Goal: Answer question/provide support: Share knowledge or assist other users

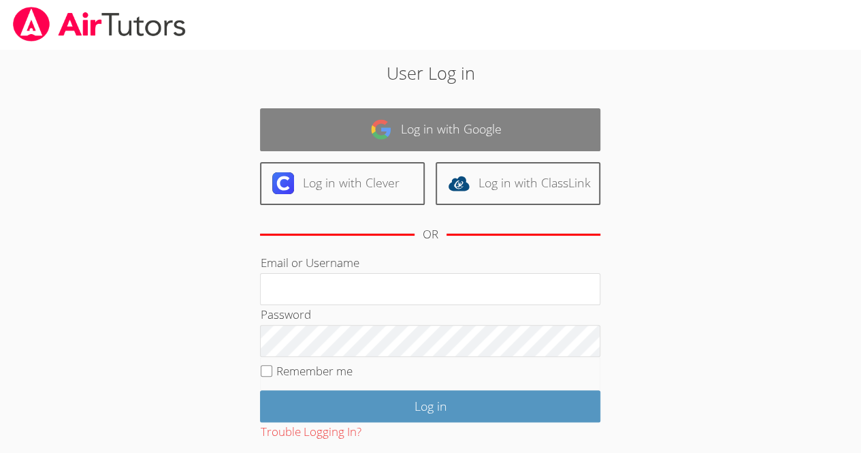
click at [494, 140] on link "Log in with Google" at bounding box center [430, 129] width 340 height 43
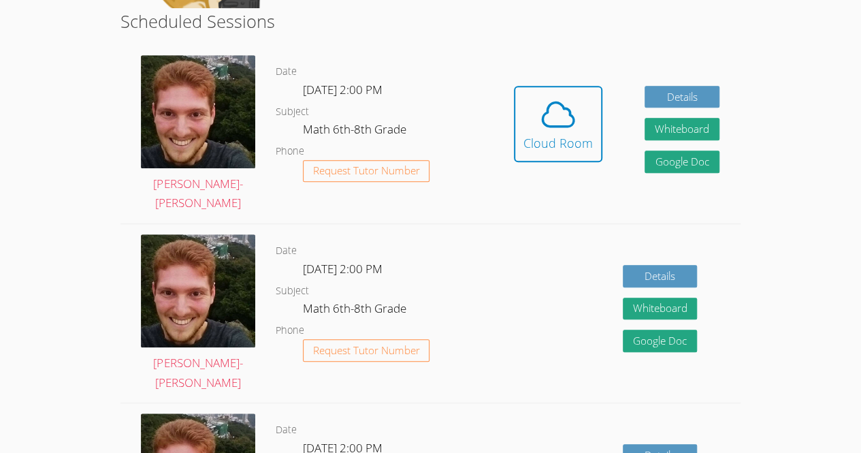
scroll to position [339, 0]
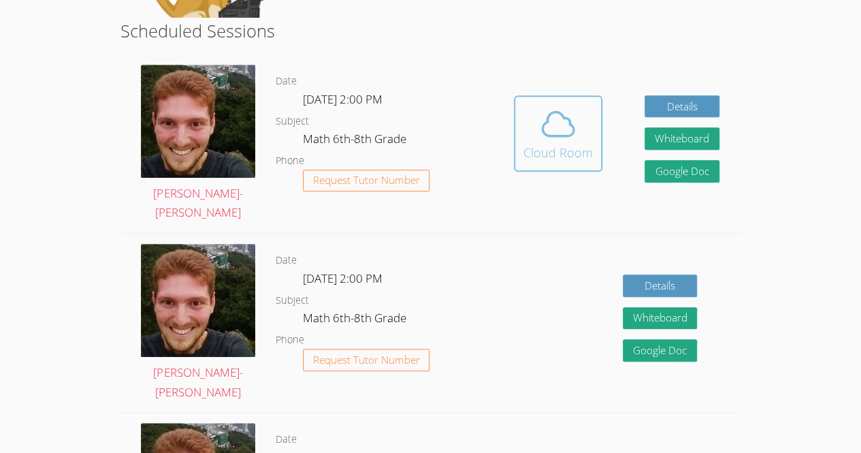
click at [570, 165] on button "Cloud Room" at bounding box center [558, 133] width 89 height 76
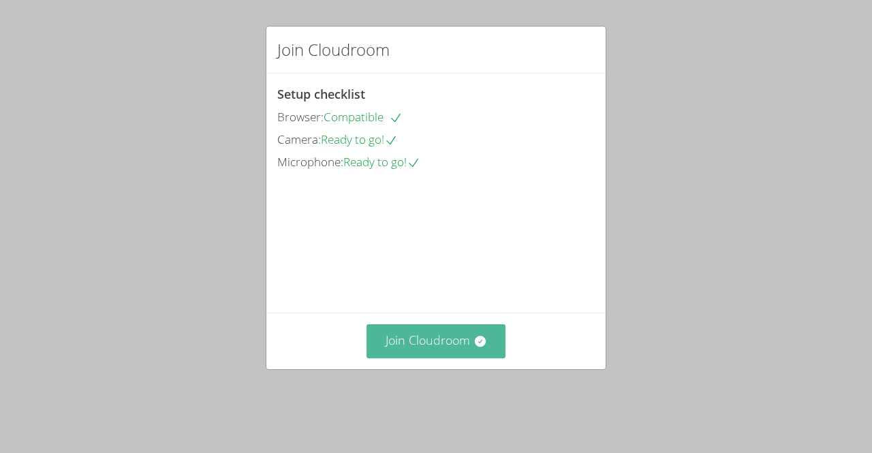
click at [414, 356] on button "Join Cloudroom" at bounding box center [436, 340] width 140 height 33
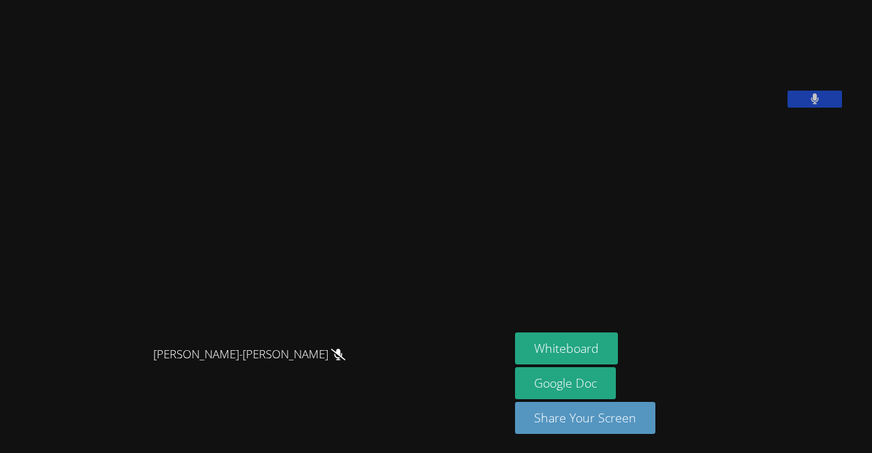
click at [708, 108] on video at bounding box center [617, 56] width 204 height 102
click at [825, 108] on button at bounding box center [814, 99] width 54 height 17
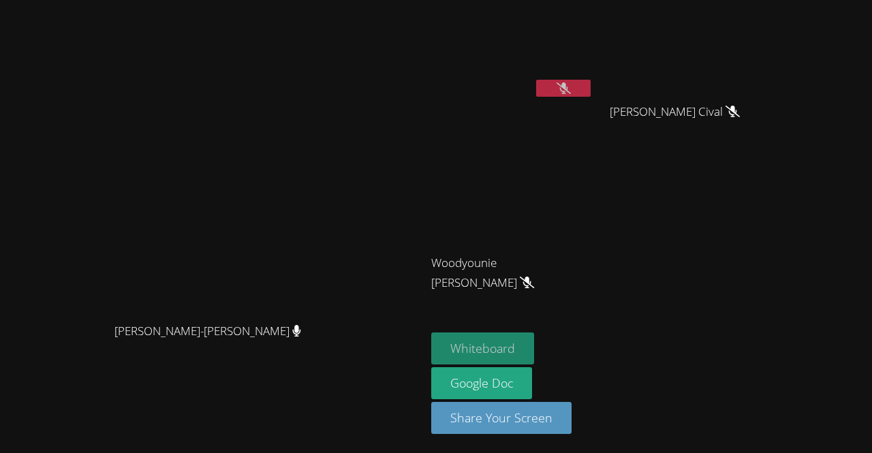
click at [534, 348] on button "Whiteboard" at bounding box center [482, 348] width 103 height 32
click at [593, 72] on video at bounding box center [512, 50] width 162 height 91
click at [571, 91] on icon at bounding box center [563, 88] width 14 height 12
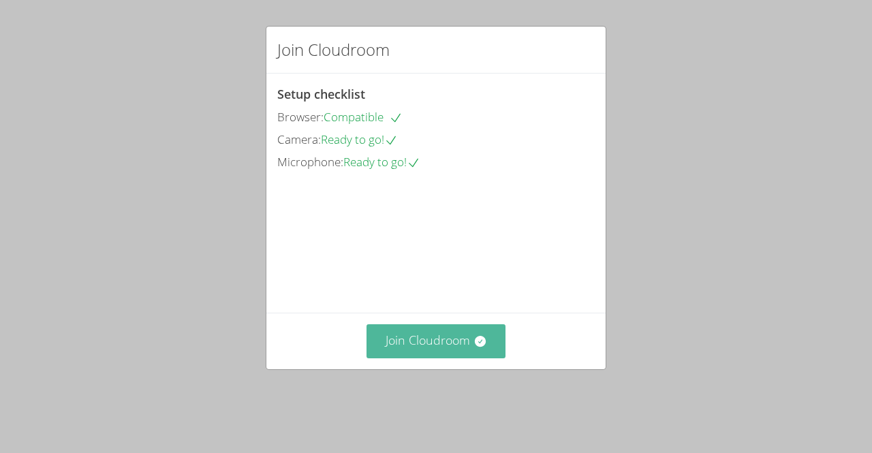
click at [445, 358] on button "Join Cloudroom" at bounding box center [436, 340] width 140 height 33
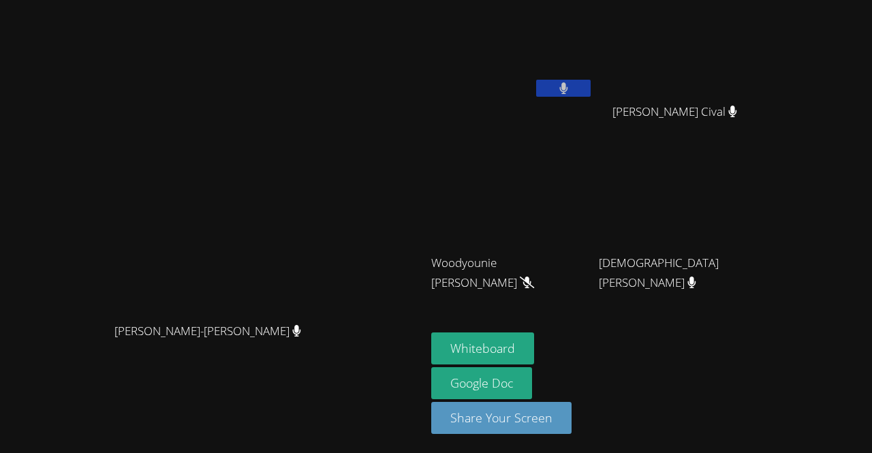
click at [593, 75] on video at bounding box center [512, 50] width 162 height 91
click at [590, 91] on button at bounding box center [563, 88] width 54 height 17
click at [571, 91] on icon at bounding box center [563, 88] width 14 height 12
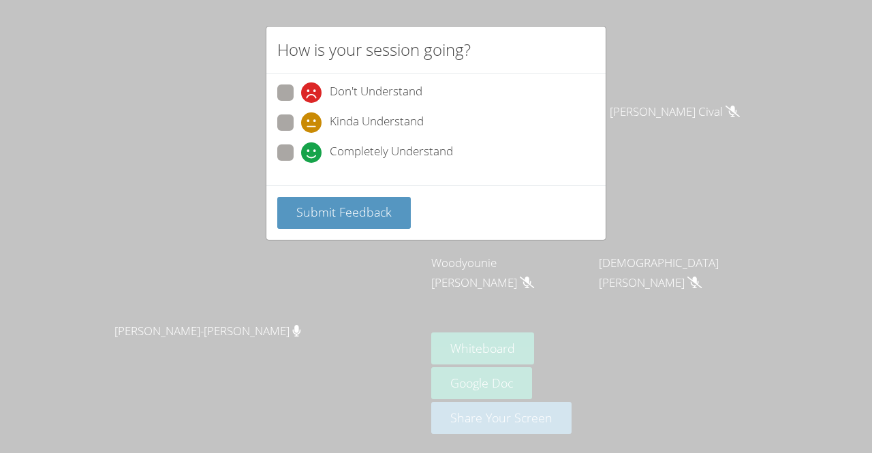
click at [426, 158] on span "Completely Understand" at bounding box center [391, 152] width 123 height 20
click at [313, 156] on input "Completely Understand" at bounding box center [307, 150] width 12 height 12
radio input "true"
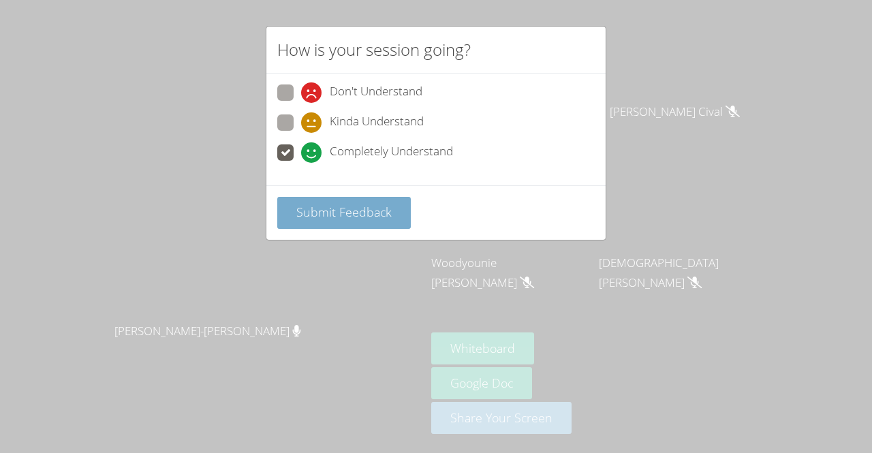
click at [366, 197] on button "Submit Feedback" at bounding box center [343, 213] width 133 height 32
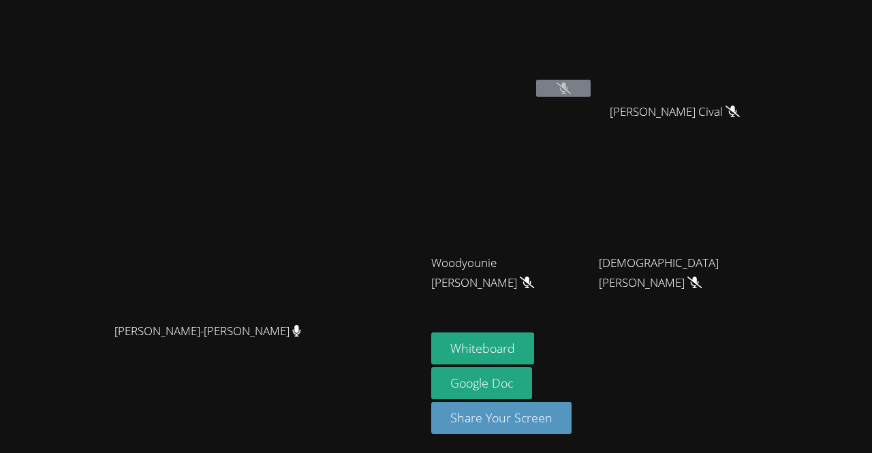
click at [590, 91] on button at bounding box center [563, 88] width 54 height 17
click at [590, 82] on button at bounding box center [563, 88] width 54 height 17
click at [590, 93] on button at bounding box center [563, 88] width 54 height 17
click at [571, 88] on icon at bounding box center [563, 88] width 14 height 12
click at [590, 84] on button at bounding box center [563, 88] width 54 height 17
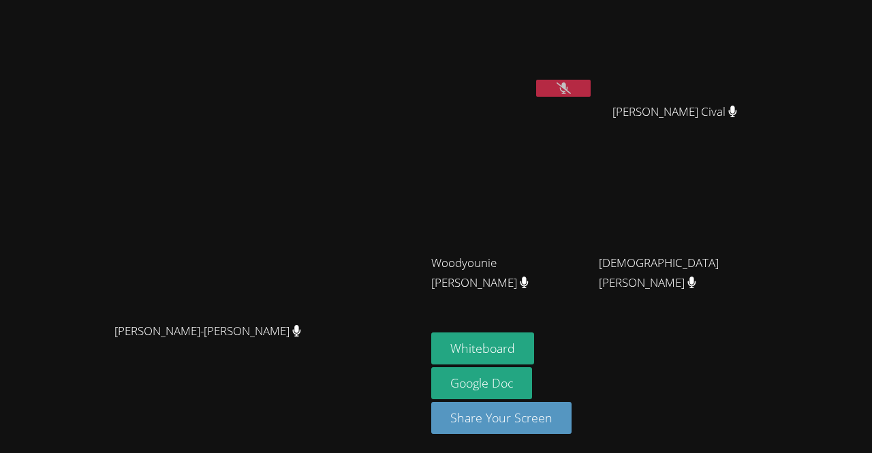
click at [590, 96] on button at bounding box center [563, 88] width 54 height 17
click at [590, 87] on button at bounding box center [563, 88] width 54 height 17
click at [571, 82] on icon at bounding box center [563, 88] width 14 height 12
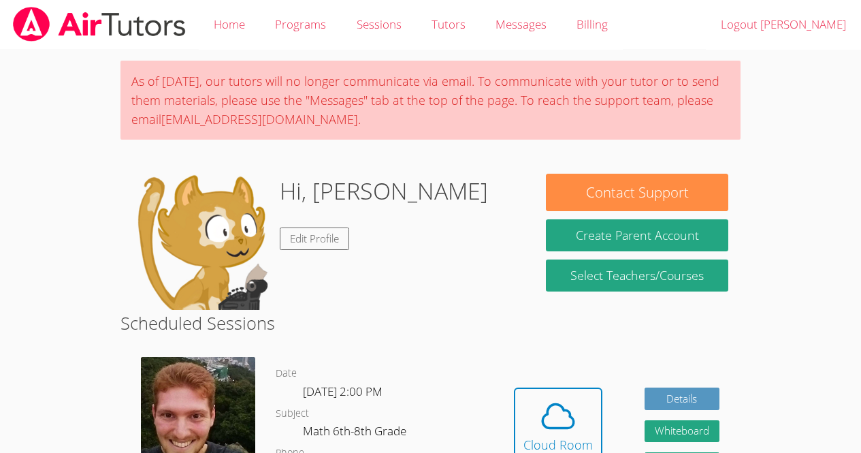
scroll to position [292, 0]
